Goal: Complete application form

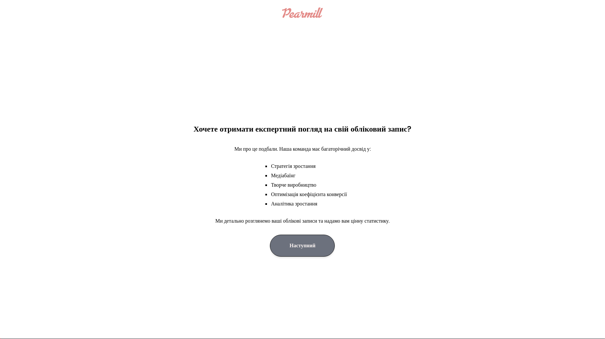
click at [315, 246] on button "Наступний" at bounding box center [302, 246] width 65 height 22
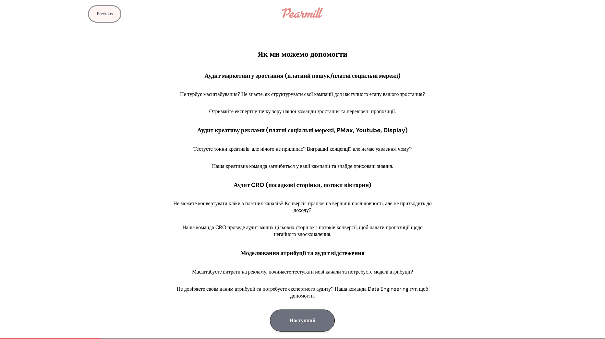
click at [312, 323] on button "Наступний" at bounding box center [302, 321] width 65 height 22
